Goal: Information Seeking & Learning: Learn about a topic

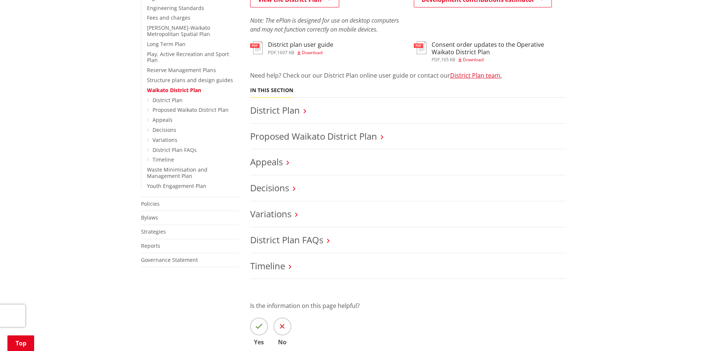
scroll to position [260, 0]
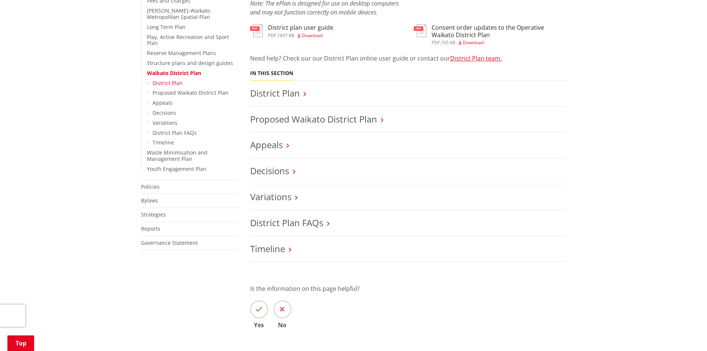
click at [161, 79] on link "District Plan" at bounding box center [167, 82] width 30 height 7
click at [173, 129] on link "District Plan FAQs" at bounding box center [174, 132] width 44 height 7
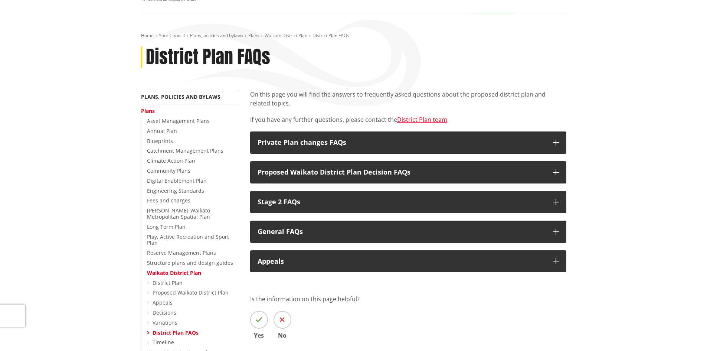
scroll to position [74, 0]
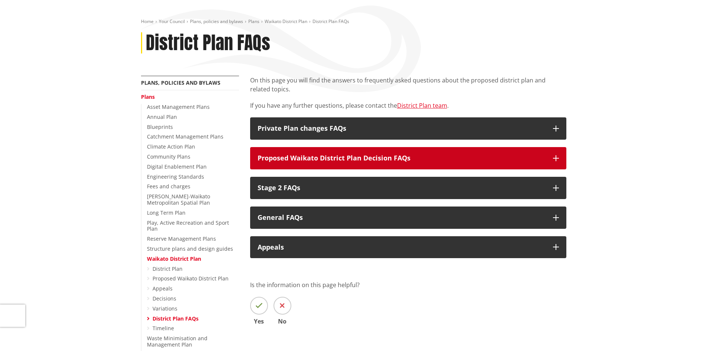
drag, startPoint x: 553, startPoint y: 155, endPoint x: 569, endPoint y: 165, distance: 18.7
click at [554, 155] on icon "button" at bounding box center [556, 158] width 6 height 6
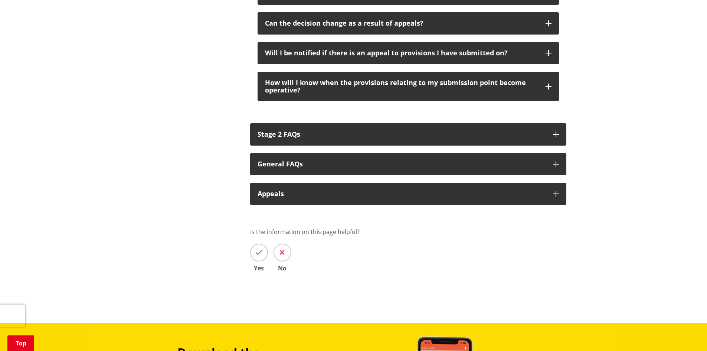
scroll to position [779, 0]
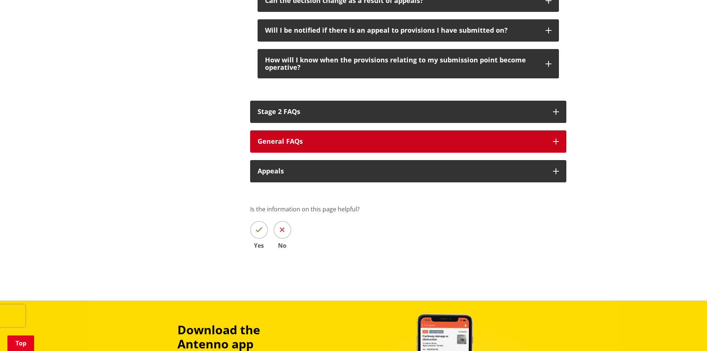
click at [553, 140] on icon "button" at bounding box center [556, 141] width 6 height 6
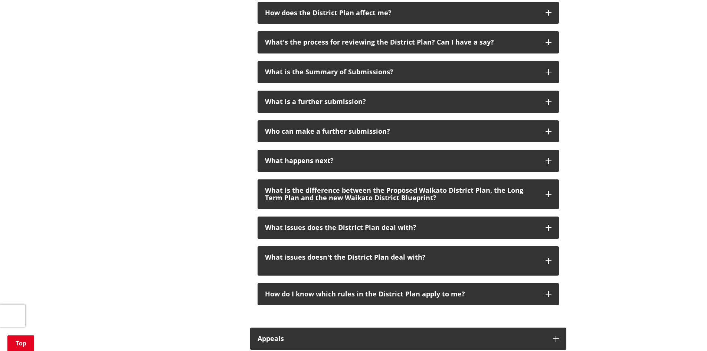
scroll to position [1002, 0]
